Goal: Contribute content: Contribute content

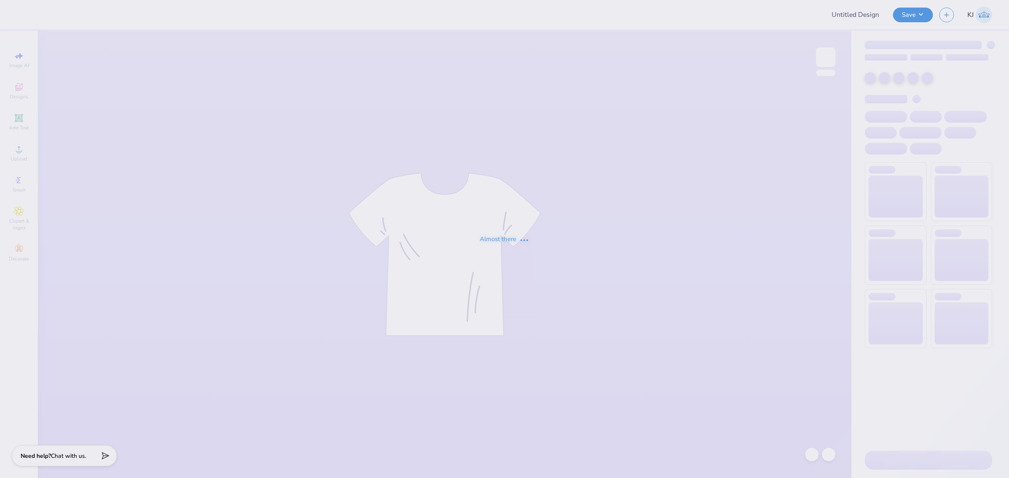
type input "club field hockey shirts 2025"
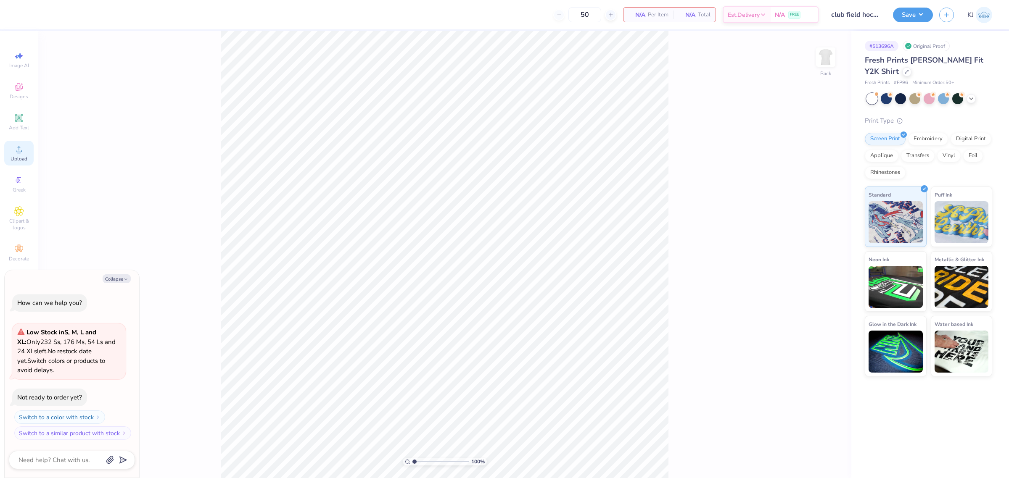
click at [20, 157] on span "Upload" at bounding box center [19, 159] width 17 height 7
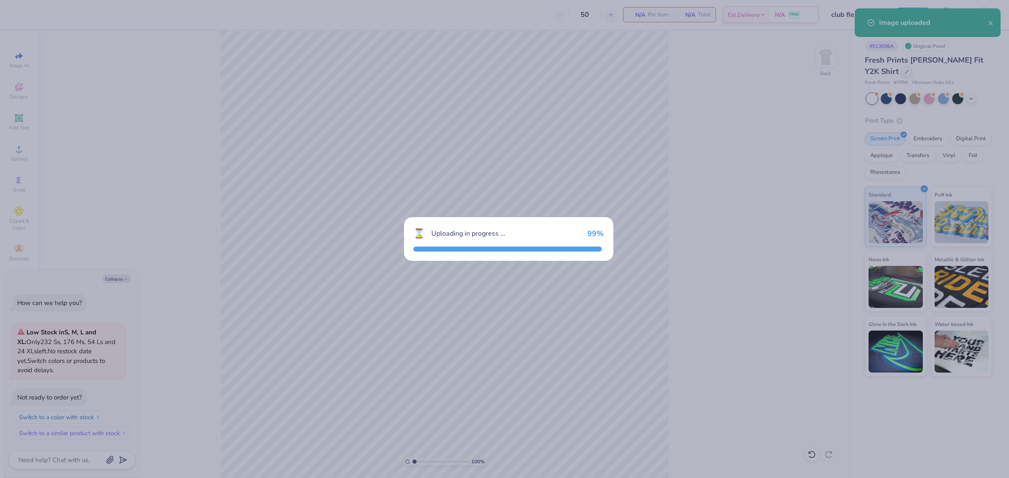
type textarea "x"
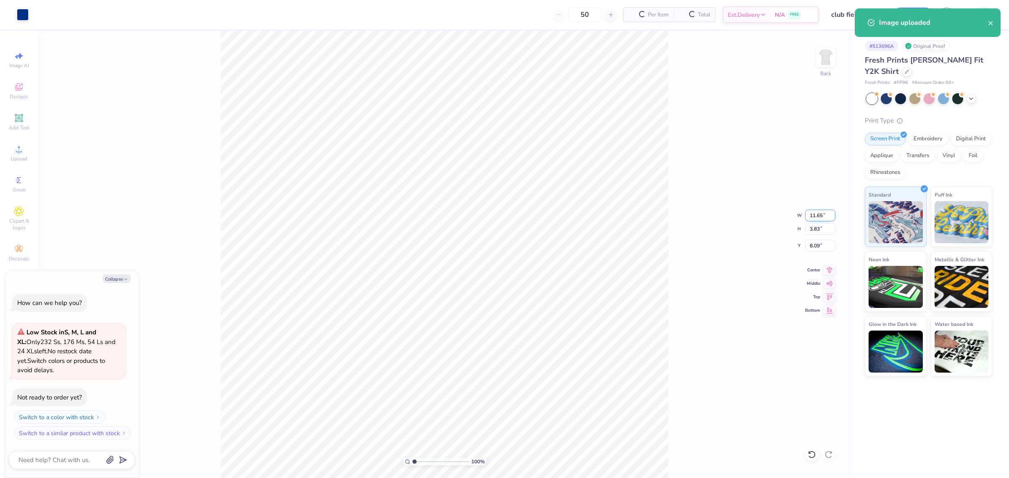
click at [812, 217] on input "11.65" at bounding box center [820, 216] width 30 height 12
type input "10"
type textarea "x"
type input "10.00"
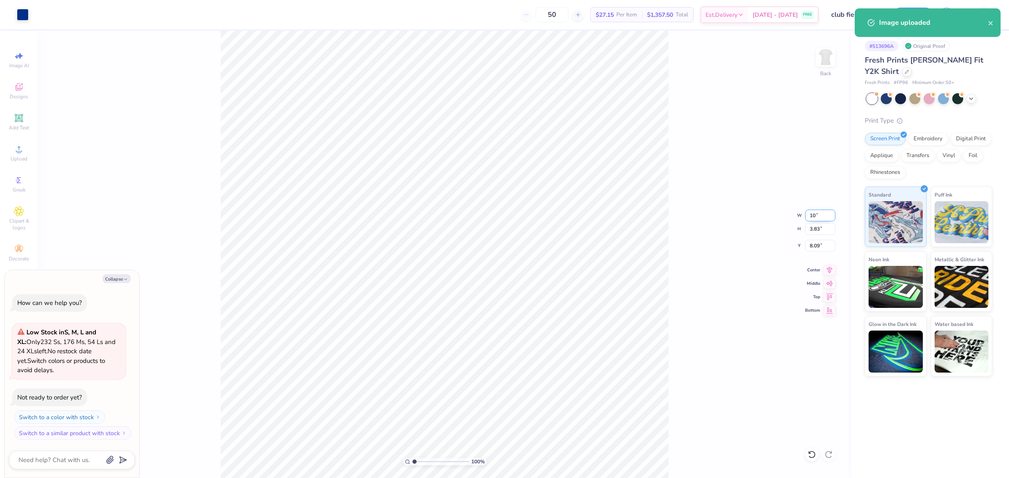
type input "3.29"
click at [814, 245] on input "8.36" at bounding box center [820, 246] width 30 height 12
type input "3.00"
type textarea "x"
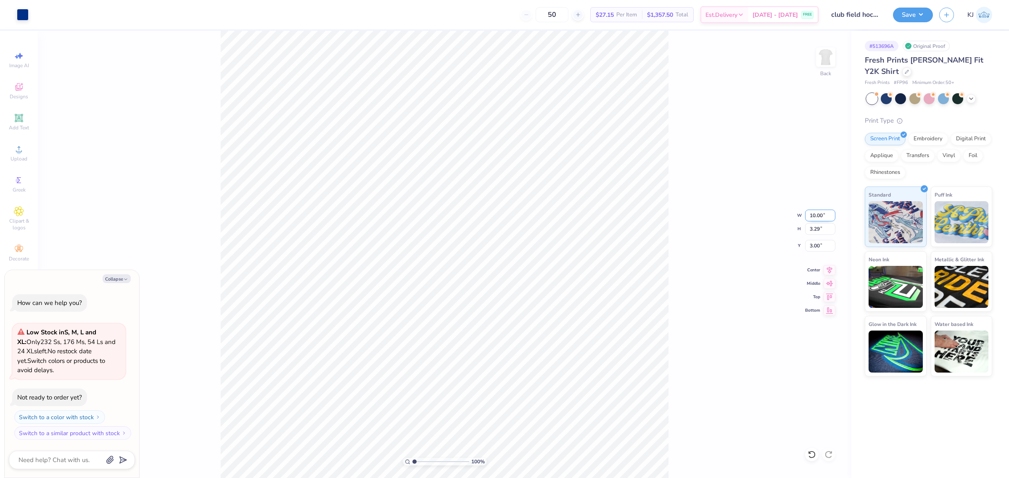
click at [811, 217] on input "10.00" at bounding box center [820, 216] width 30 height 12
type input "8"
type textarea "x"
type input "8.00"
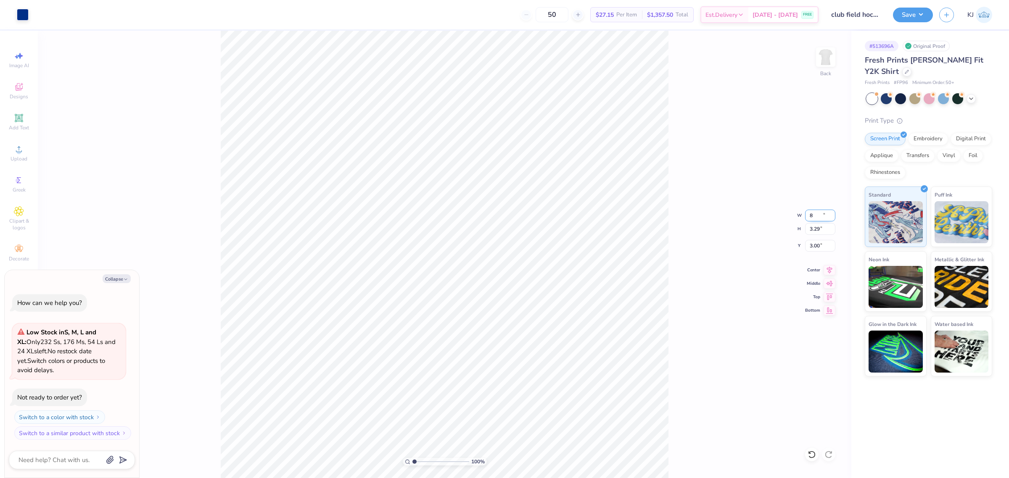
type input "2.63"
type input "3.33"
click at [814, 214] on input "8.00" at bounding box center [820, 216] width 30 height 12
type input "7"
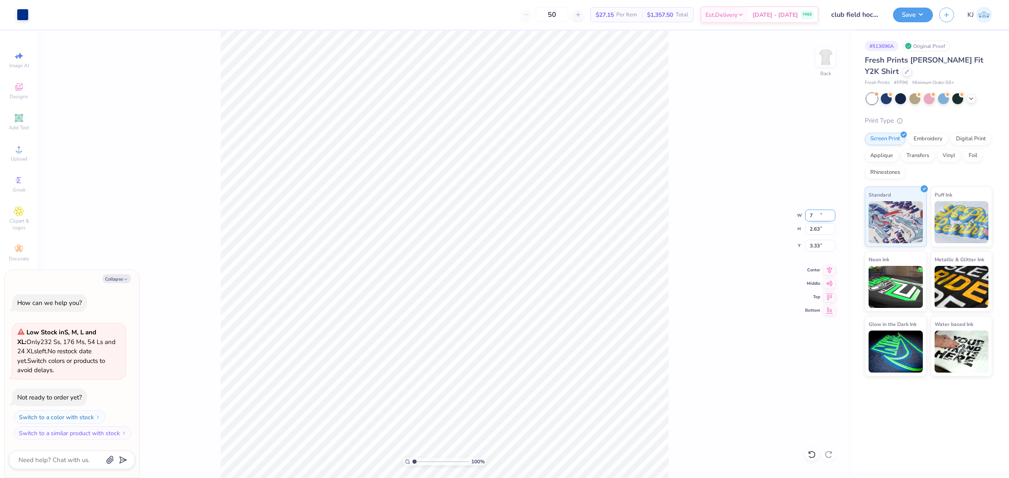
type textarea "x"
type input "7.00"
type input "2.30"
type input "3.49"
click at [13, 150] on div "Upload" at bounding box center [18, 153] width 29 height 25
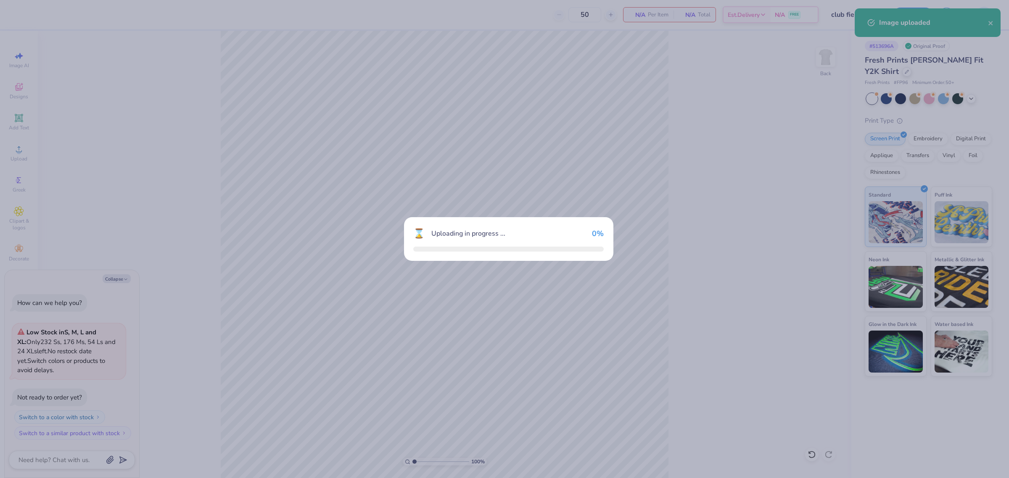
type textarea "x"
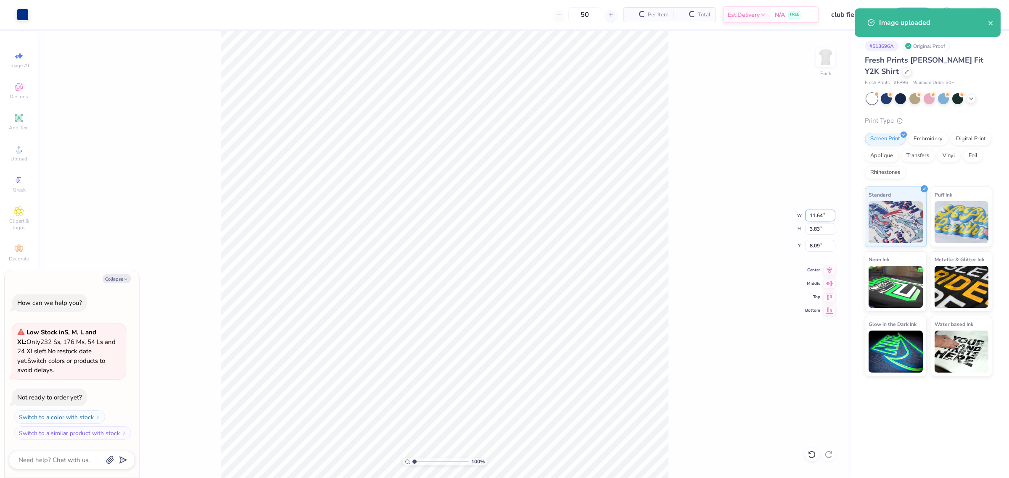
click at [810, 220] on input "11.64" at bounding box center [820, 216] width 30 height 12
type input "7"
type textarea "x"
type input "7.00"
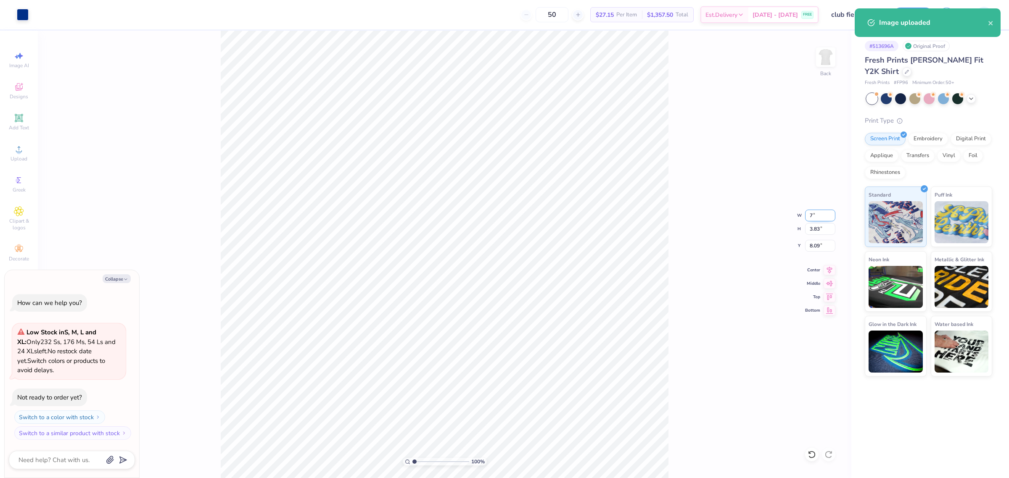
type input "2.30"
type input "8.85"
click at [809, 239] on div "100 % Back W 7.00 7.00 " H 2.30 2.30 " Y 8.85 8.85 " Center Middle Top Bottom" at bounding box center [444, 255] width 813 height 448
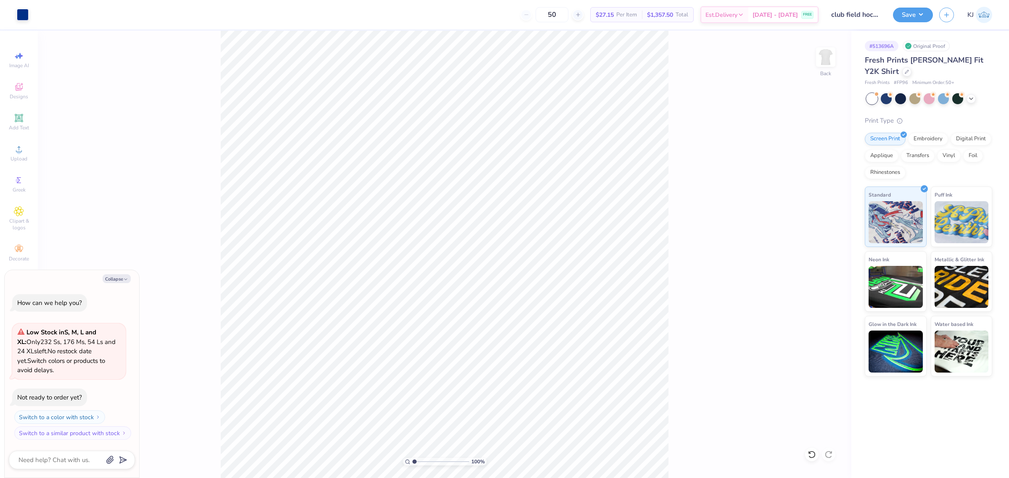
type textarea "x"
click at [813, 248] on input "8.85" at bounding box center [820, 246] width 30 height 12
type input "3.00"
type textarea "x"
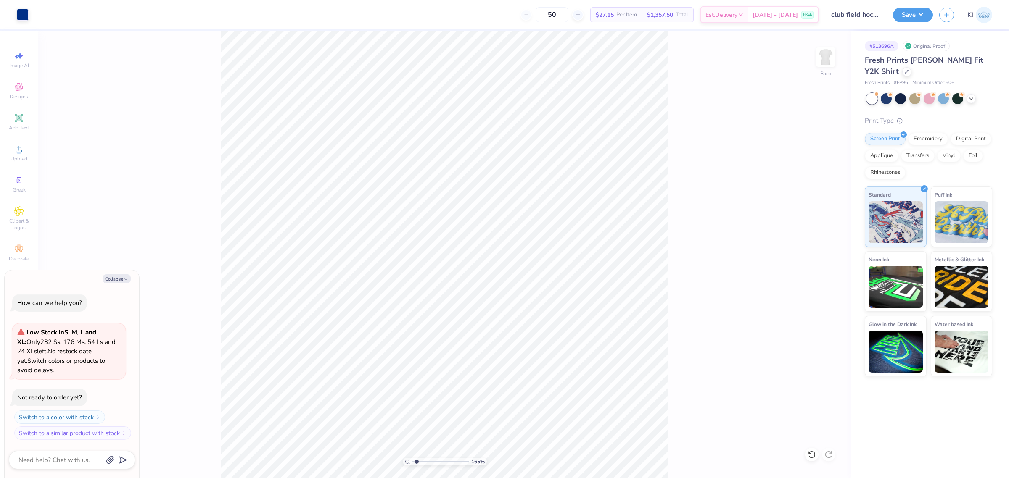
type input "1.18145891890373"
click at [122, 282] on button "Collapse" at bounding box center [117, 278] width 28 height 9
type textarea "x"
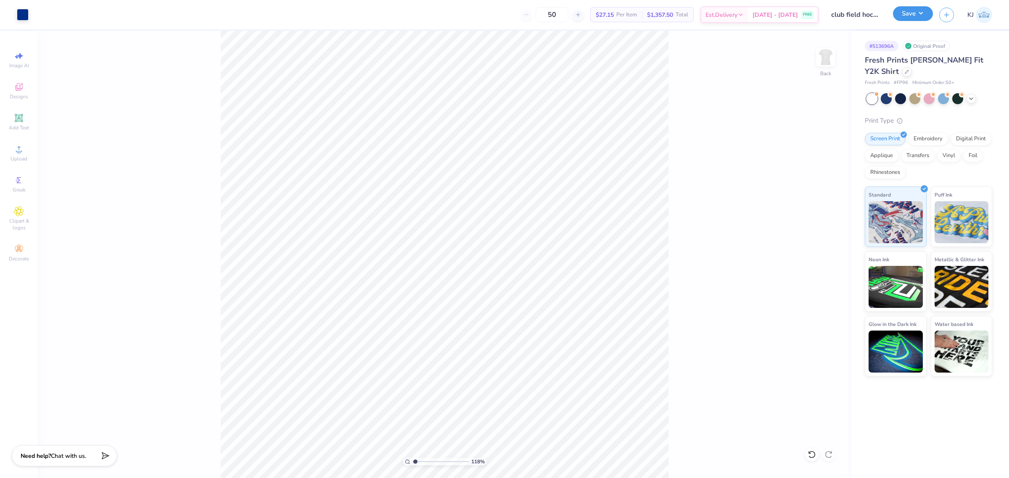
click at [920, 15] on button "Save" at bounding box center [913, 13] width 40 height 15
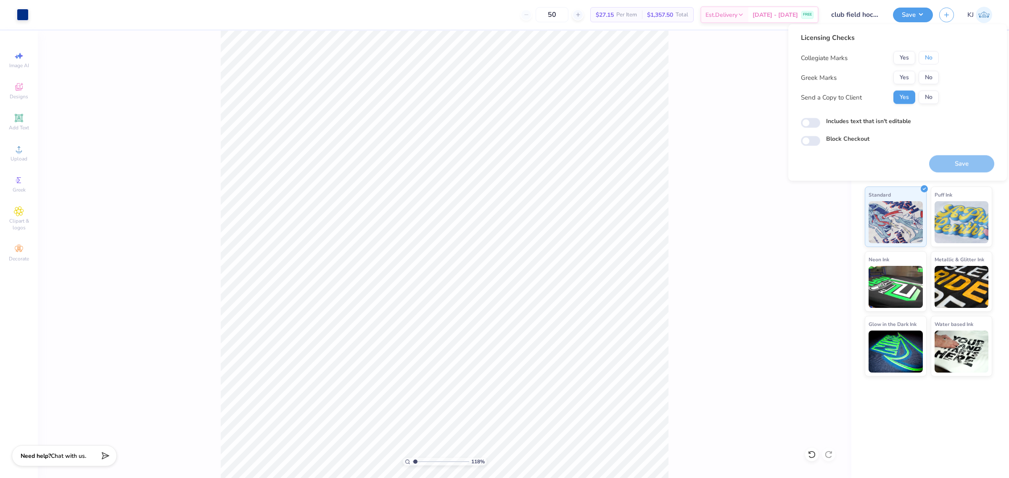
drag, startPoint x: 928, startPoint y: 55, endPoint x: 931, endPoint y: 68, distance: 13.0
click at [930, 63] on button "No" at bounding box center [928, 57] width 20 height 13
click at [963, 166] on button "Save" at bounding box center [961, 164] width 65 height 17
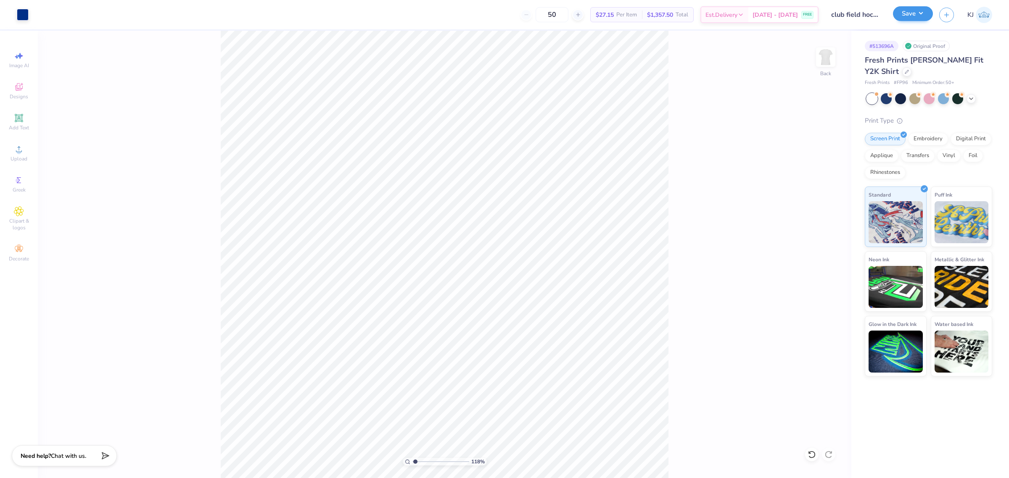
click at [927, 21] on div "Save" at bounding box center [913, 15] width 40 height 15
click at [922, 11] on button "Save" at bounding box center [913, 13] width 40 height 15
type input "1.18145891890373"
